Goal: Entertainment & Leisure: Consume media (video, audio)

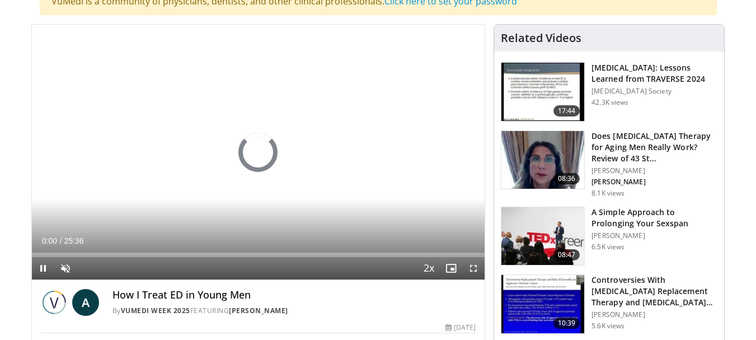
scroll to position [112, 0]
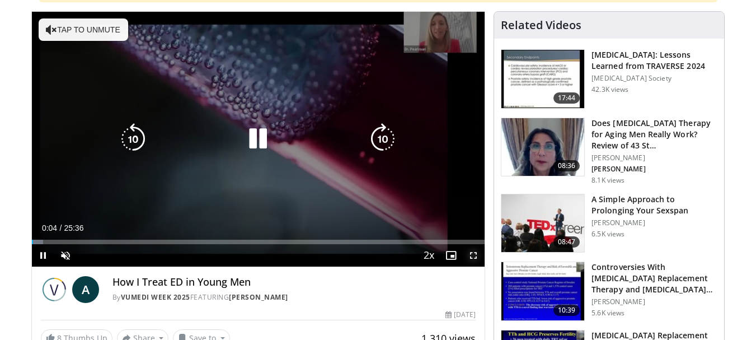
drag, startPoint x: 471, startPoint y: 253, endPoint x: 472, endPoint y: 321, distance: 67.7
click at [472, 253] on span "Video Player" at bounding box center [473, 255] width 22 height 22
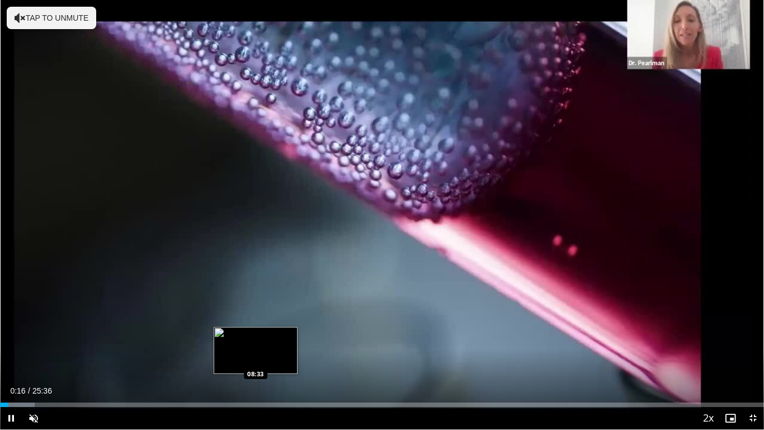
click at [256, 339] on div "Loaded : 4.52% 00:16 08:33" at bounding box center [382, 404] width 764 height 4
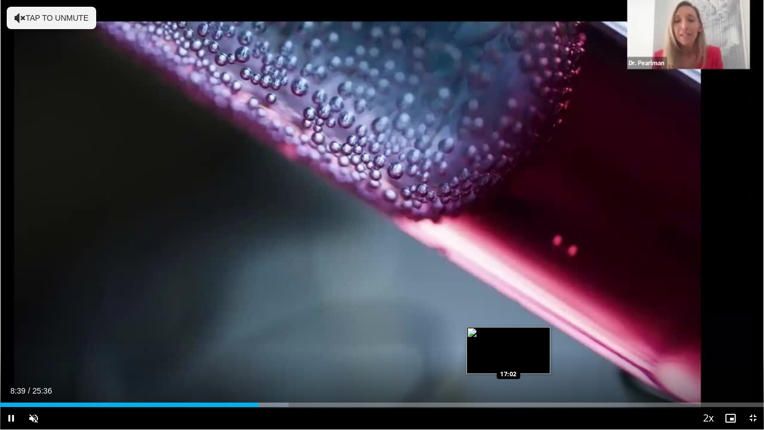
click at [509, 339] on div "Loaded : 37.76% 08:39 17:02" at bounding box center [382, 404] width 764 height 4
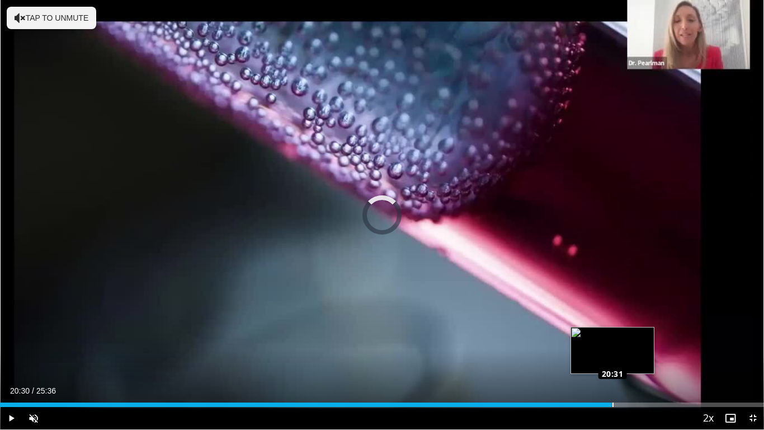
click at [613, 339] on div "Loaded : 0.00% 20:30 20:31" at bounding box center [382, 404] width 764 height 4
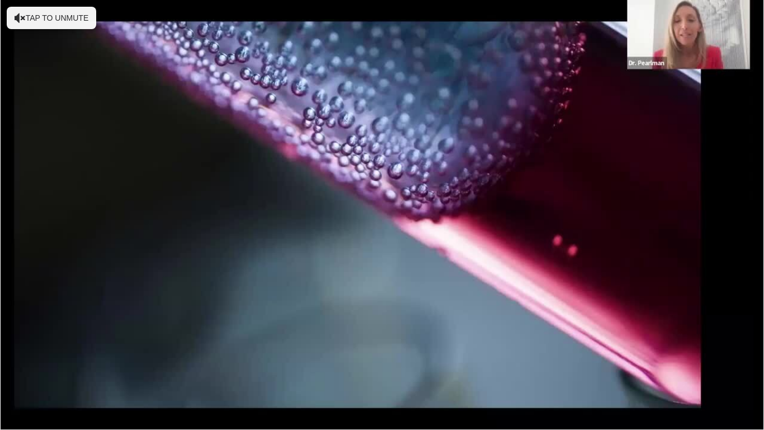
click at [633, 339] on video-js "**********" at bounding box center [382, 215] width 764 height 430
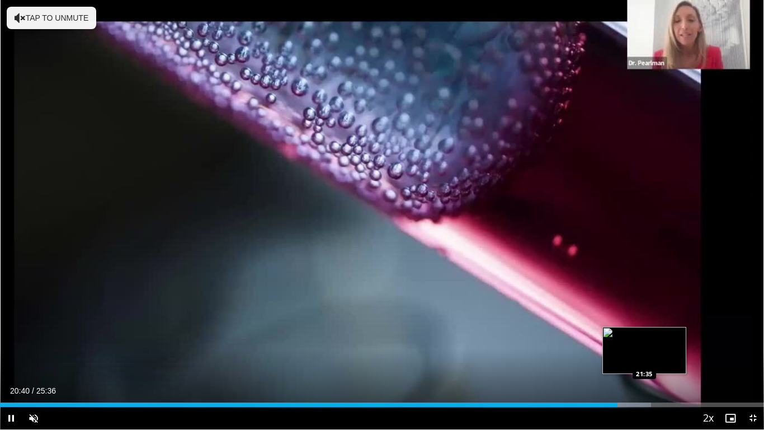
click at [645, 339] on div "Loaded : 85.24% 20:41 21:35" at bounding box center [382, 401] width 764 height 11
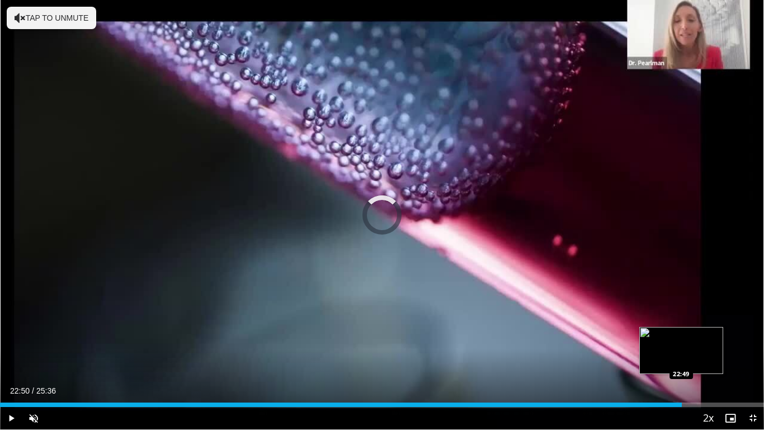
click at [682, 339] on div "Loaded : 0.00% 22:50 22:49" at bounding box center [382, 401] width 764 height 11
click at [701, 339] on div "Loaded : 92.99% 22:52 23:29" at bounding box center [382, 401] width 764 height 11
click at [727, 339] on div "Loaded : 96.21% 23:31 24:20" at bounding box center [382, 404] width 764 height 4
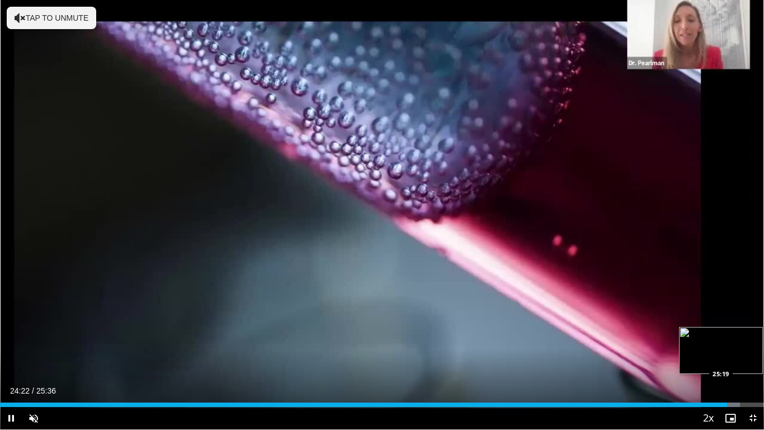
click at [755, 339] on div "Loaded : 96.86% 24:22 25:19" at bounding box center [382, 404] width 764 height 4
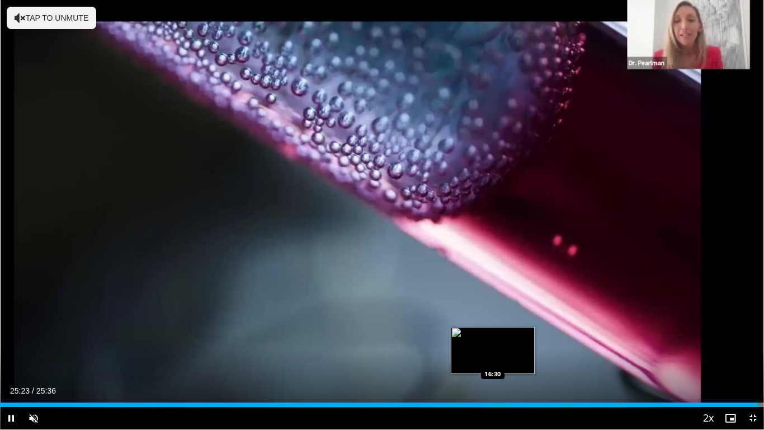
click at [493, 339] on div "Loaded : 100.00% 25:23 16:30" at bounding box center [382, 401] width 764 height 11
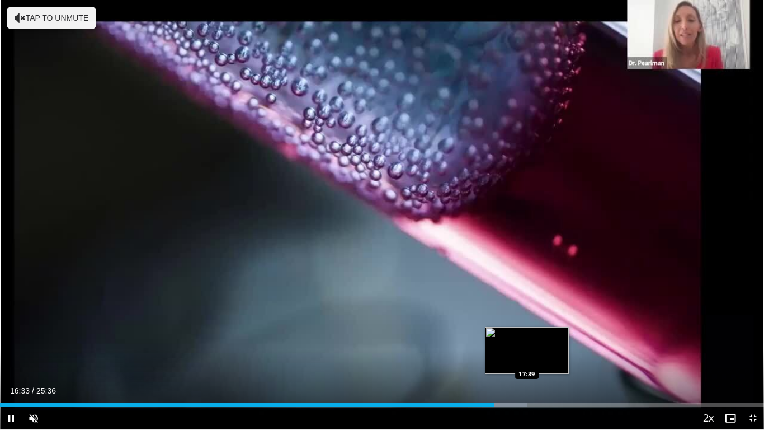
click at [527, 339] on div "Loaded : 69.00% 16:34 17:39" at bounding box center [382, 401] width 764 height 11
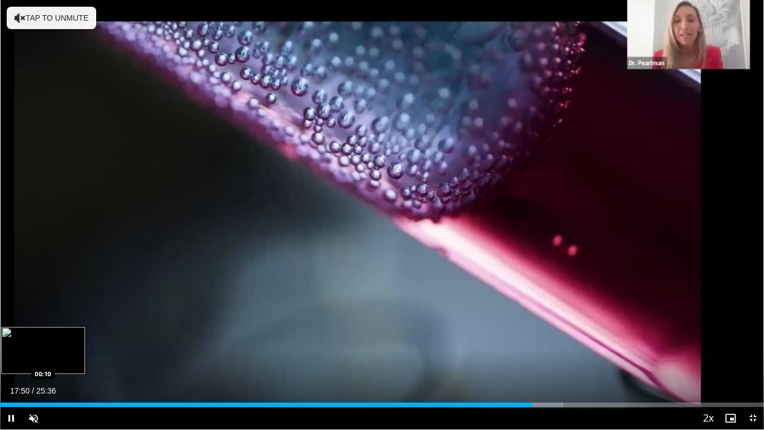
click at [6, 339] on div "Loaded : 73.61% 17:50 00:10" at bounding box center [382, 404] width 764 height 4
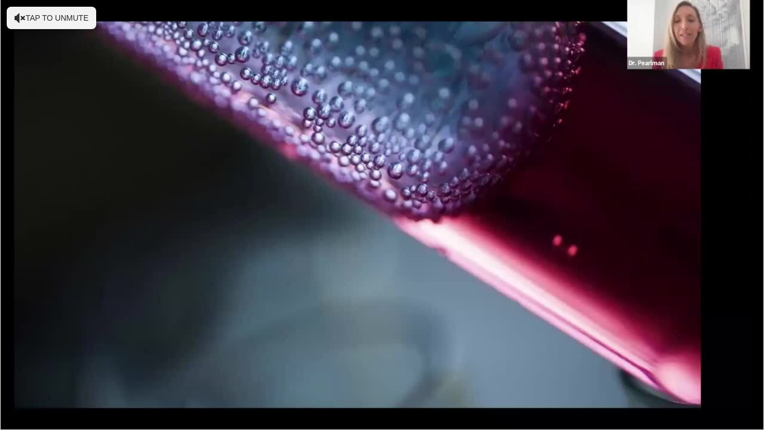
click at [43, 339] on video-js "**********" at bounding box center [382, 215] width 764 height 430
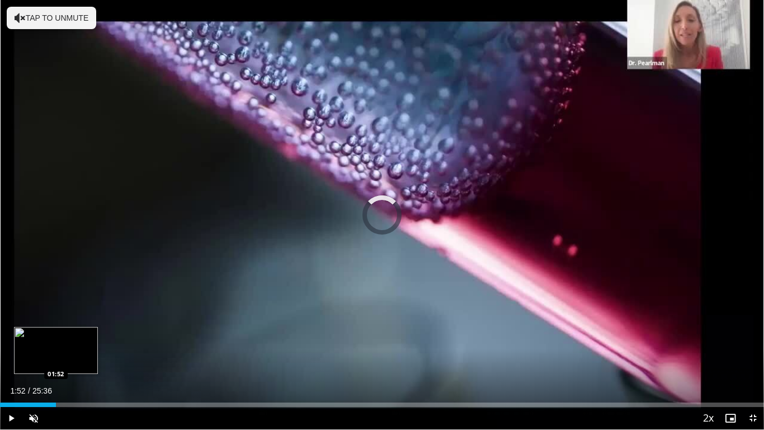
click at [56, 339] on div "Loaded : 4.52% 01:52 01:52" at bounding box center [382, 404] width 764 height 4
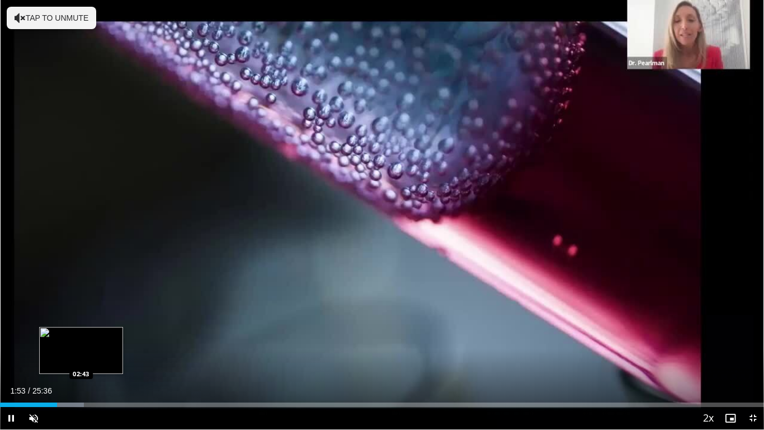
click at [81, 339] on div "Loaded : 10.97% 01:54 02:43" at bounding box center [382, 401] width 764 height 11
click at [99, 339] on div "Loaded : 14.20% 03:19 03:19" at bounding box center [382, 401] width 764 height 11
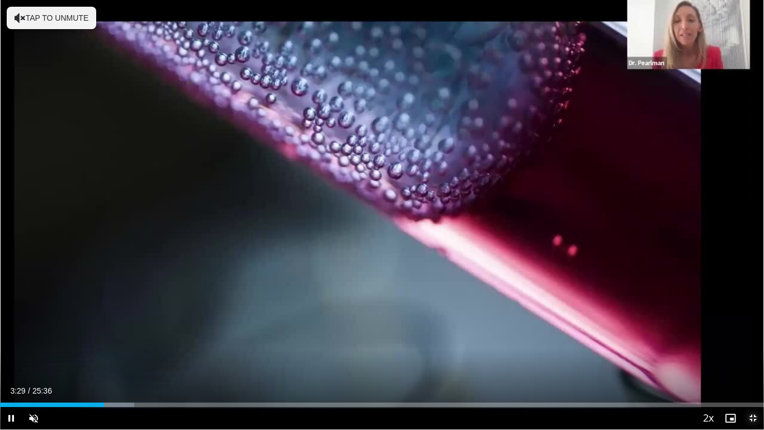
click at [755, 339] on span "Video Player" at bounding box center [753, 418] width 22 height 22
